Goal: Information Seeking & Learning: Understand process/instructions

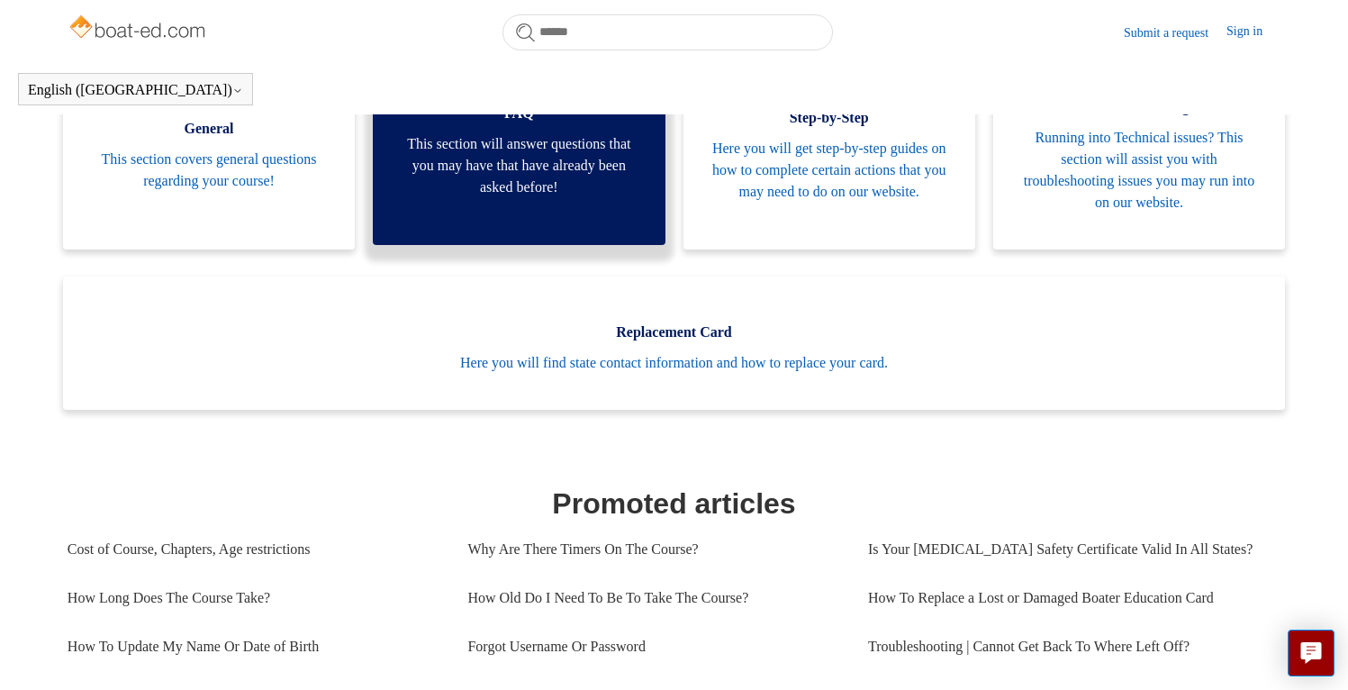
scroll to position [606, 0]
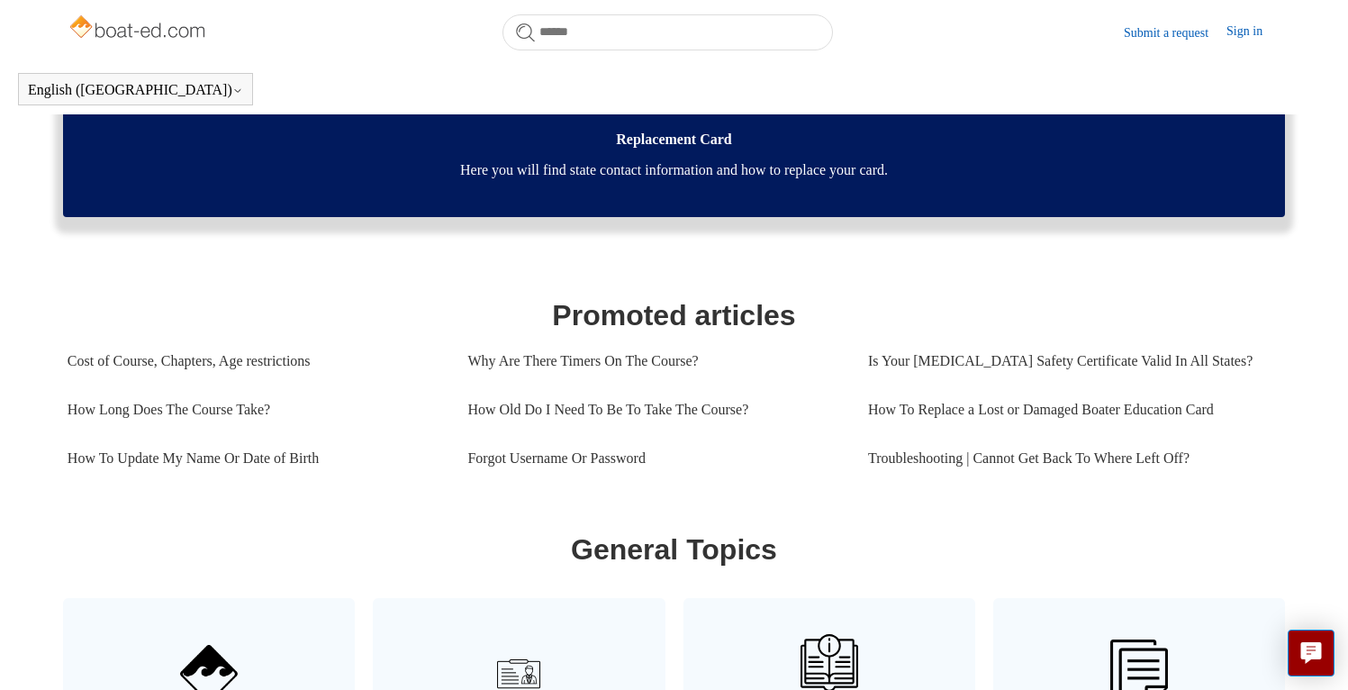
click at [656, 176] on span "Here you will find state contact information and how to replace your card." at bounding box center [674, 170] width 1168 height 22
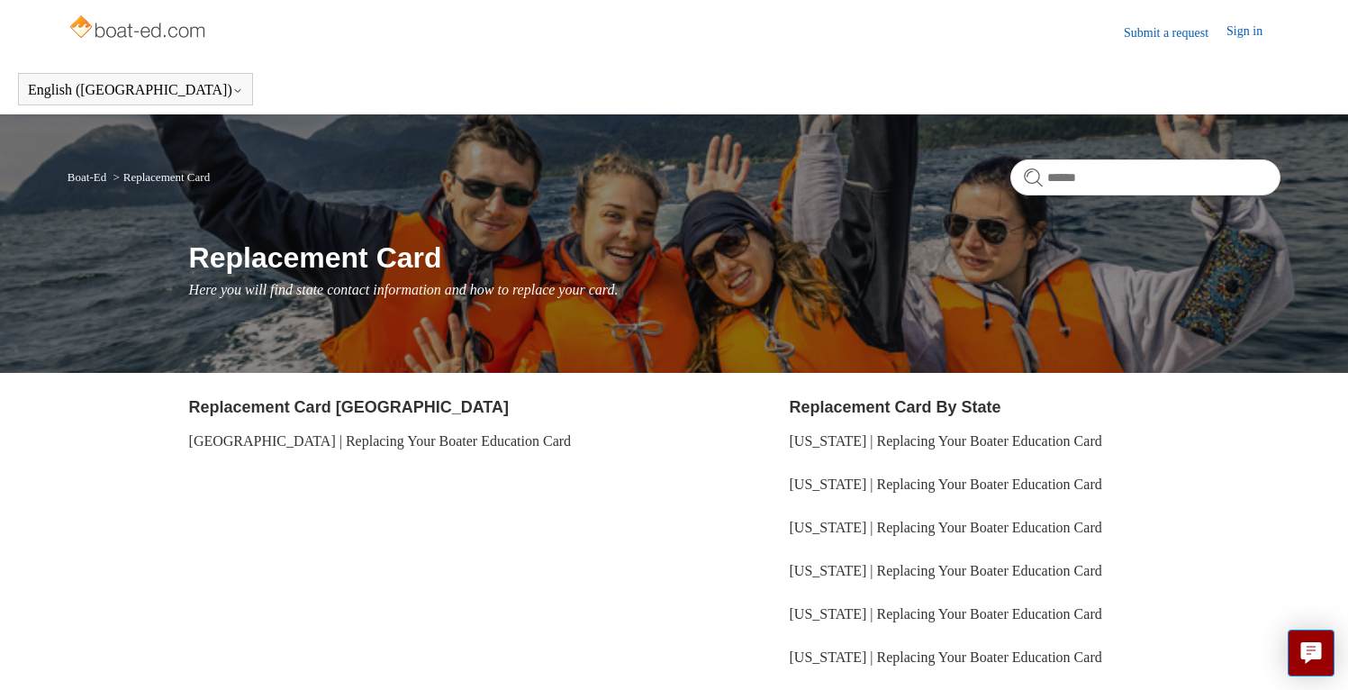
scroll to position [177, 0]
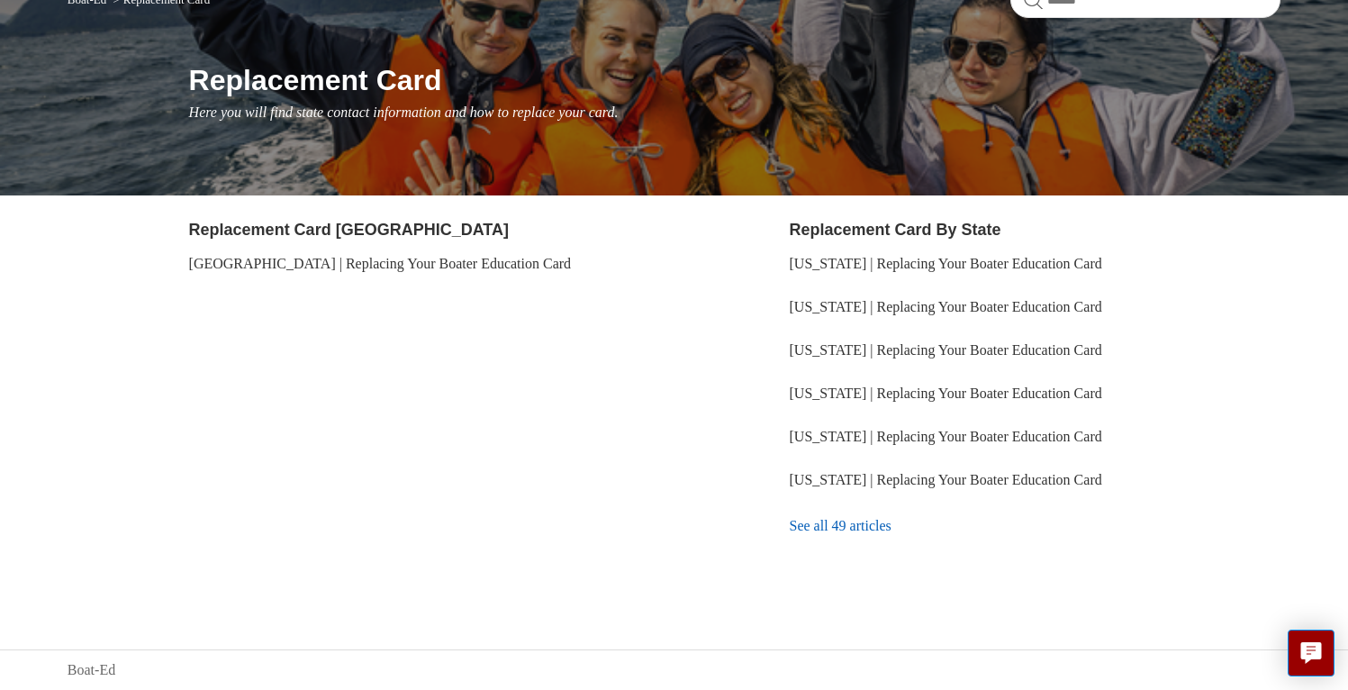
click at [816, 525] on link "See all 49 articles" at bounding box center [1036, 526] width 492 height 49
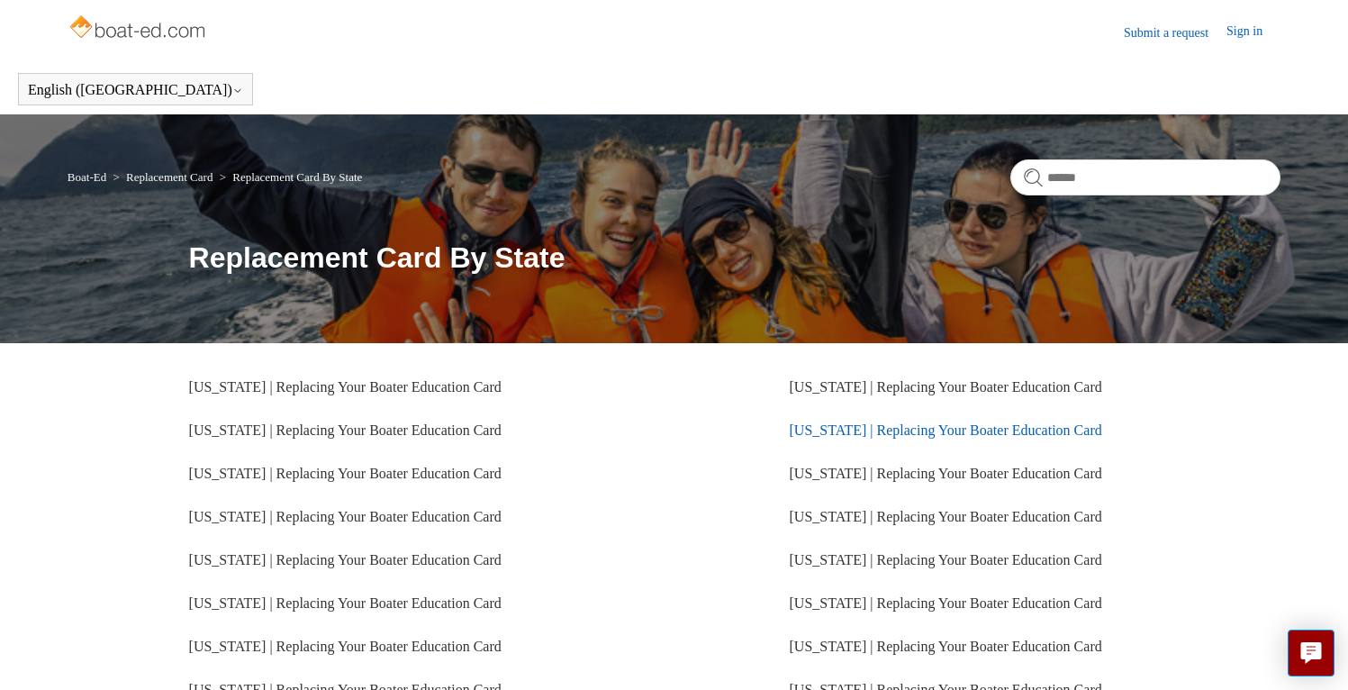
scroll to position [431, 0]
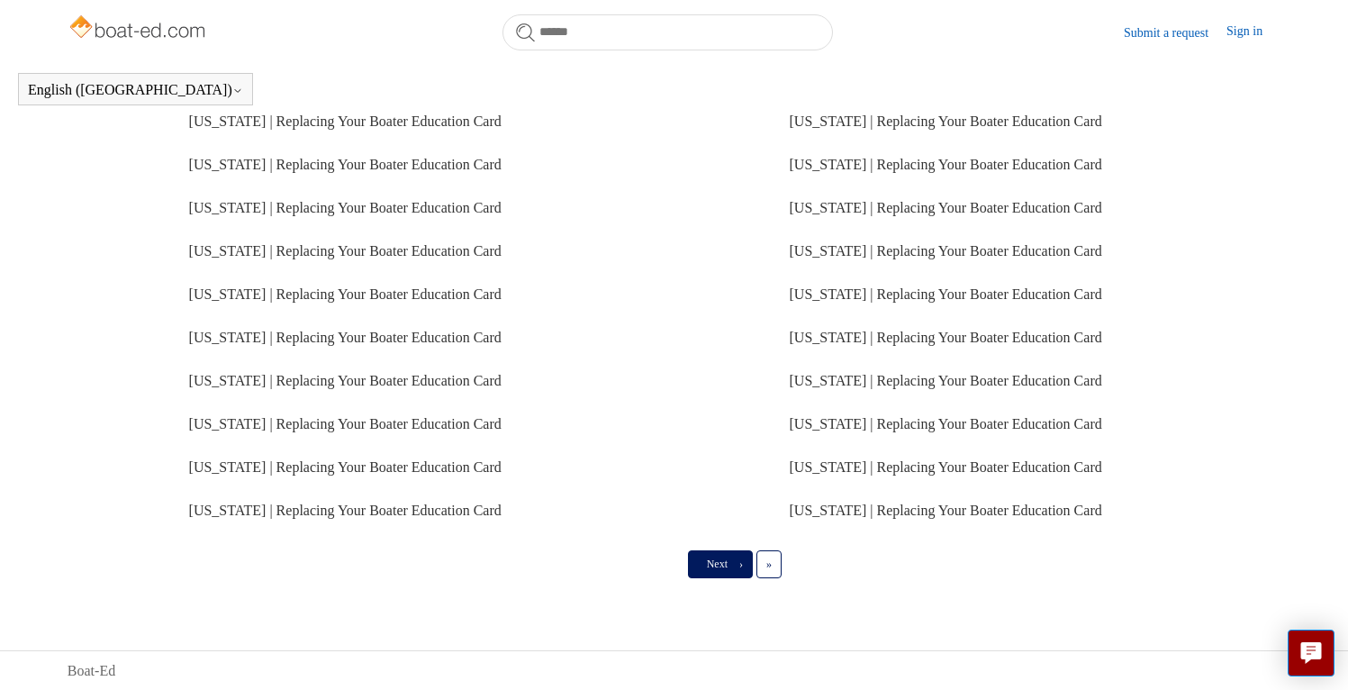
click at [743, 567] on span "›" at bounding box center [741, 564] width 4 height 13
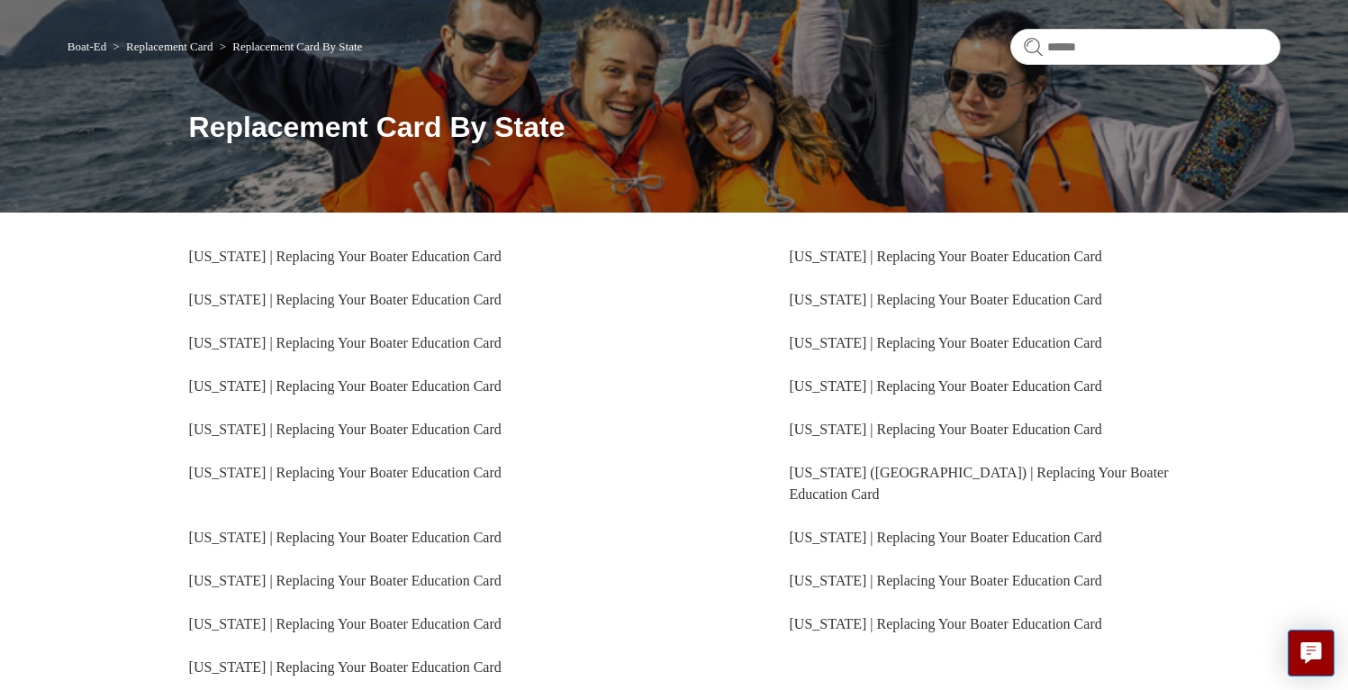
scroll to position [266, 0]
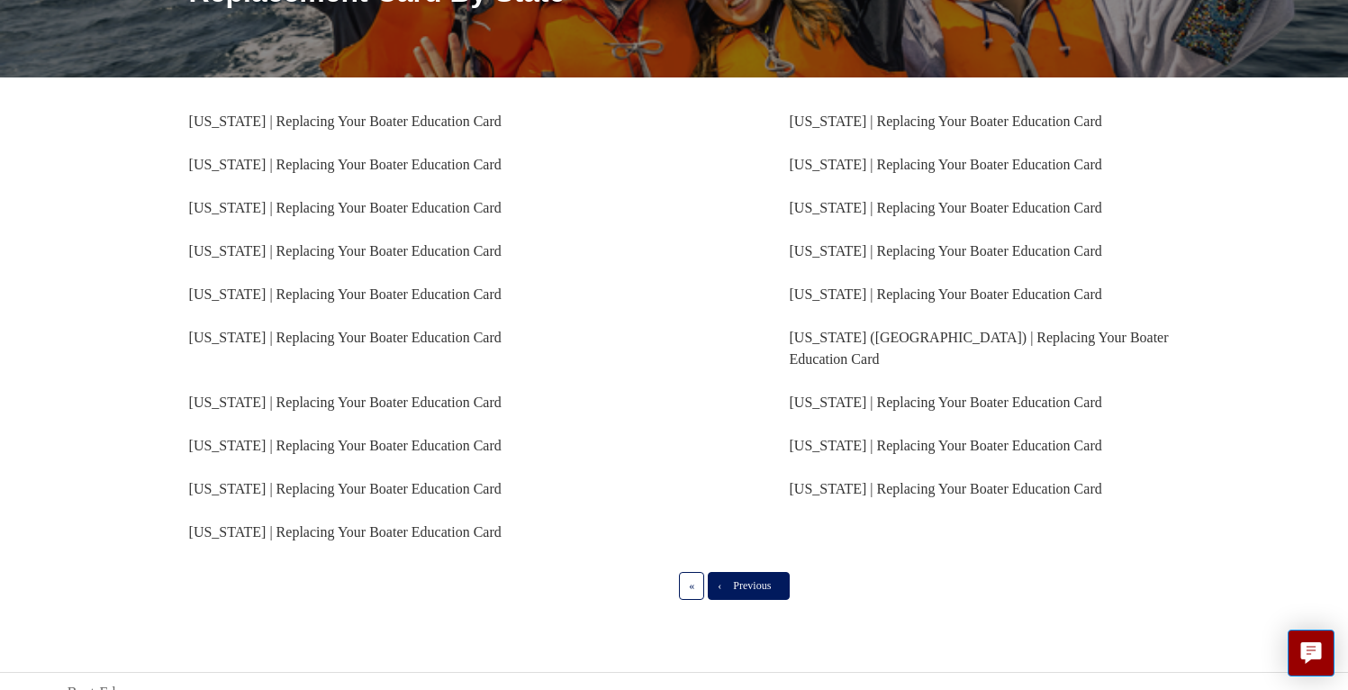
click at [742, 573] on link "‹ Previous" at bounding box center [749, 585] width 82 height 27
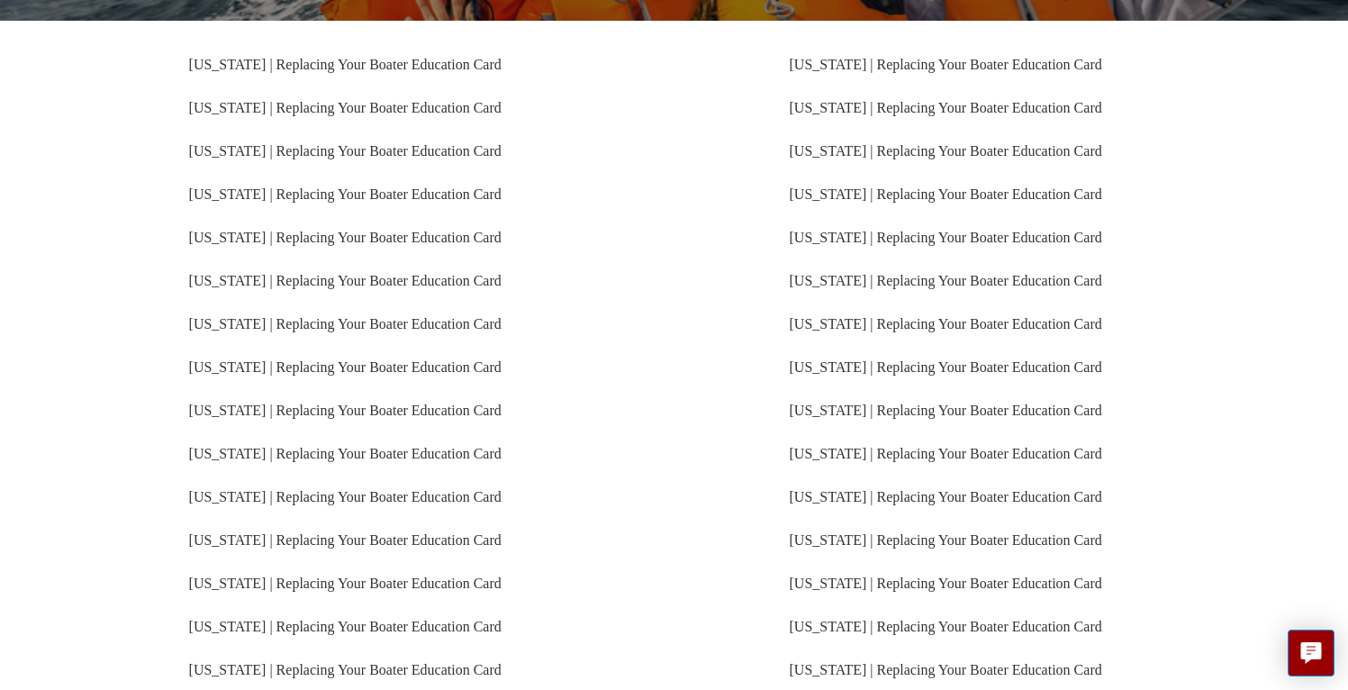
scroll to position [342, 0]
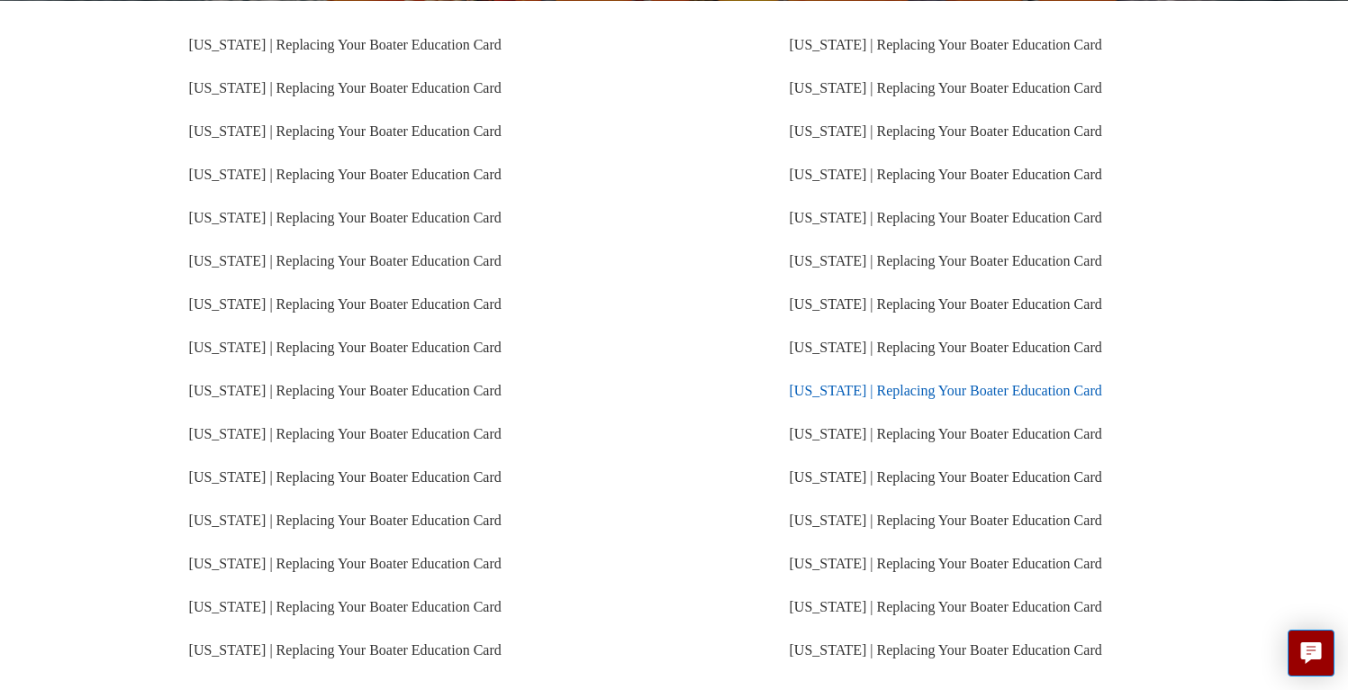
click at [853, 387] on link "North Carolina | Replacing Your Boater Education Card" at bounding box center [946, 390] width 313 height 15
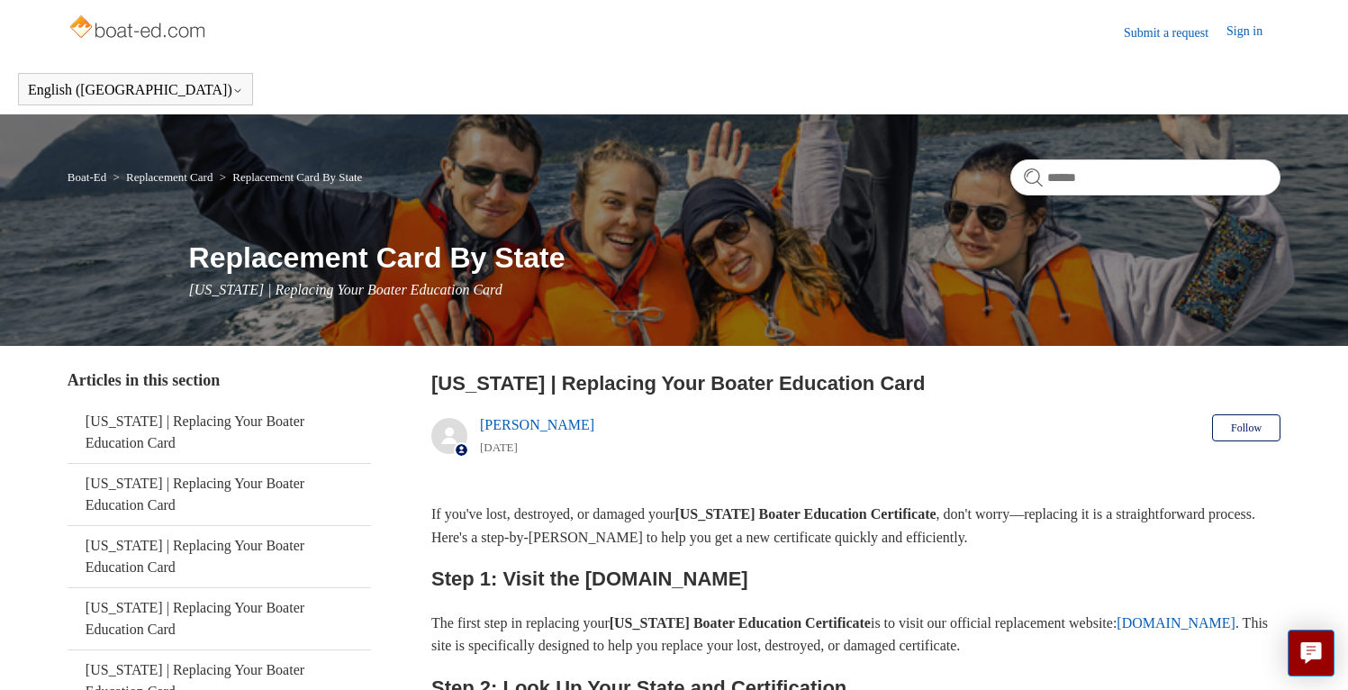
click at [1164, 37] on link "Submit a request" at bounding box center [1175, 32] width 103 height 19
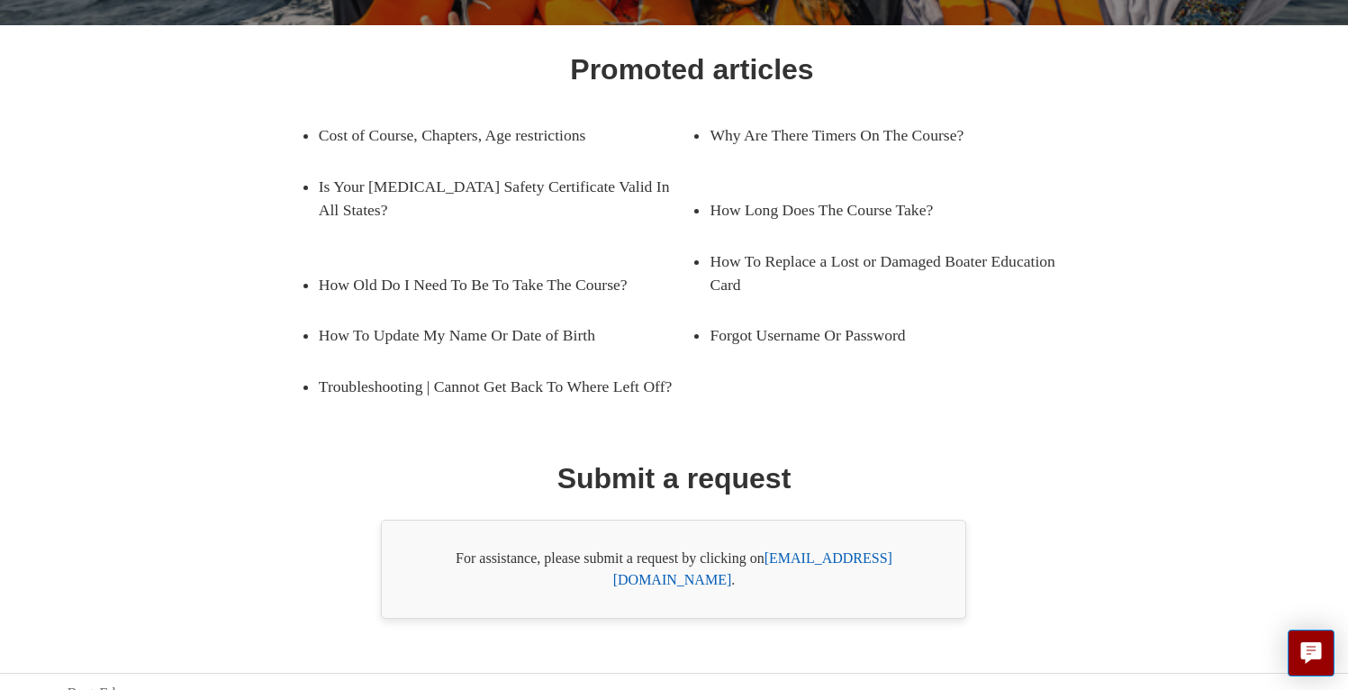
scroll to position [257, 0]
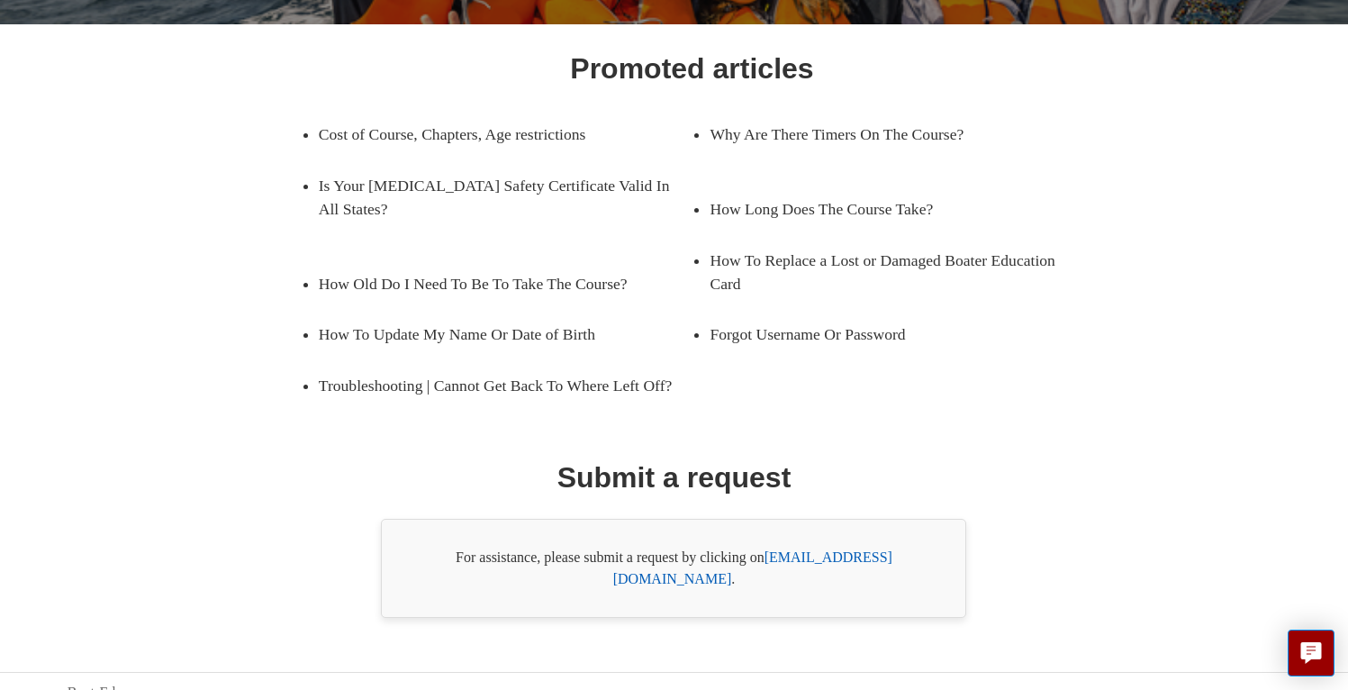
click at [853, 562] on link "[EMAIL_ADDRESS][DOMAIN_NAME]" at bounding box center [752, 567] width 279 height 37
click at [780, 237] on link "How To Replace a Lost or Damaged Boater Education Card" at bounding box center [897, 272] width 374 height 75
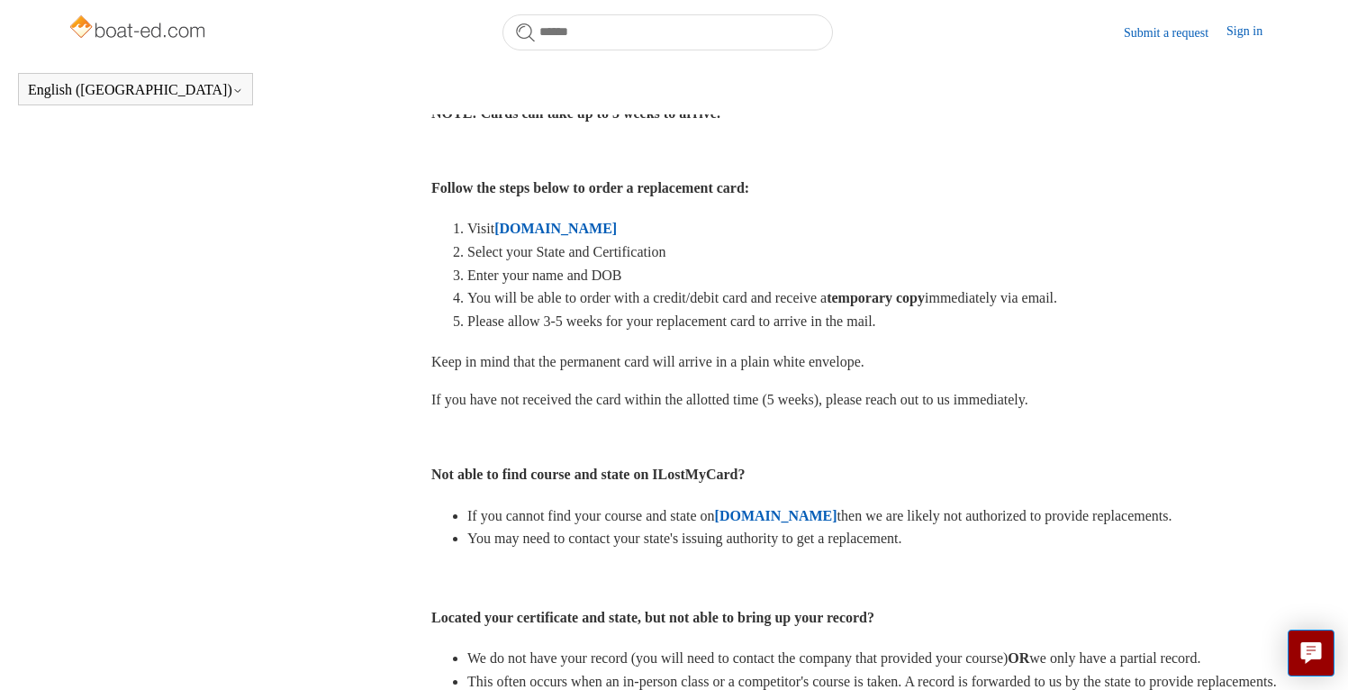
scroll to position [533, 0]
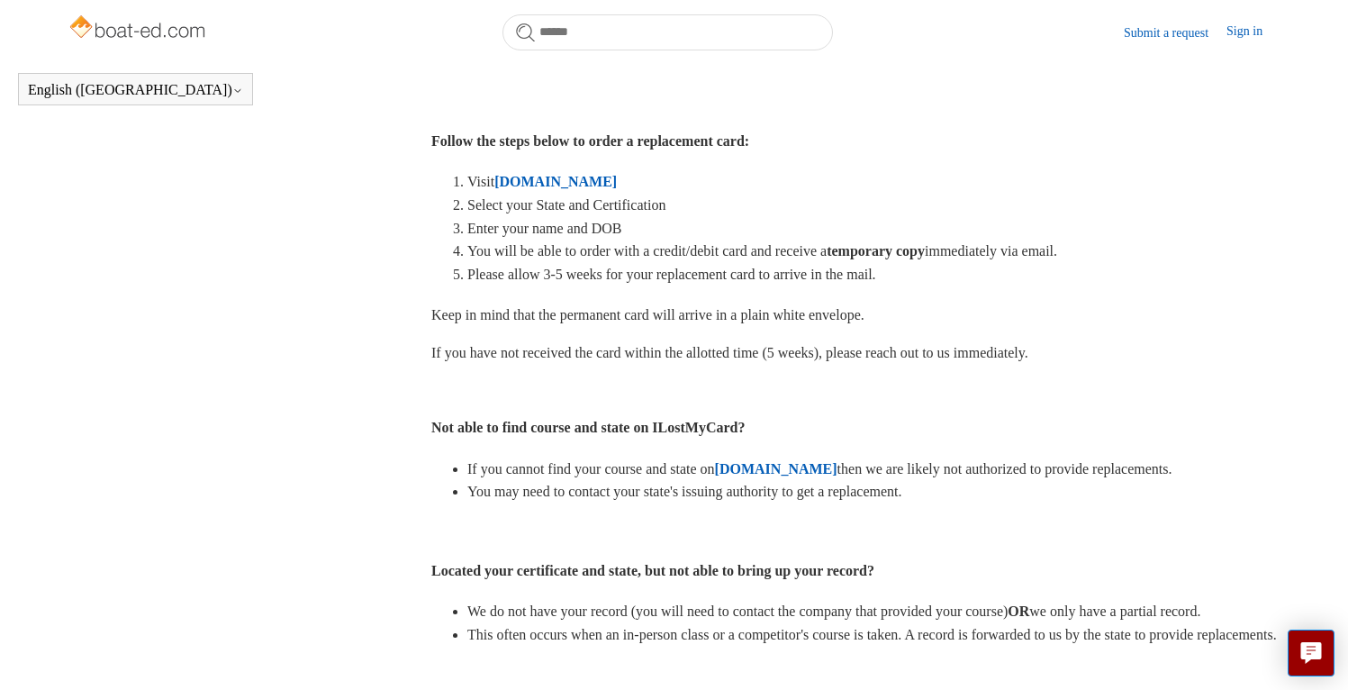
click at [802, 468] on strong "[DOMAIN_NAME]" at bounding box center [776, 468] width 122 height 15
